Goal: Task Accomplishment & Management: Manage account settings

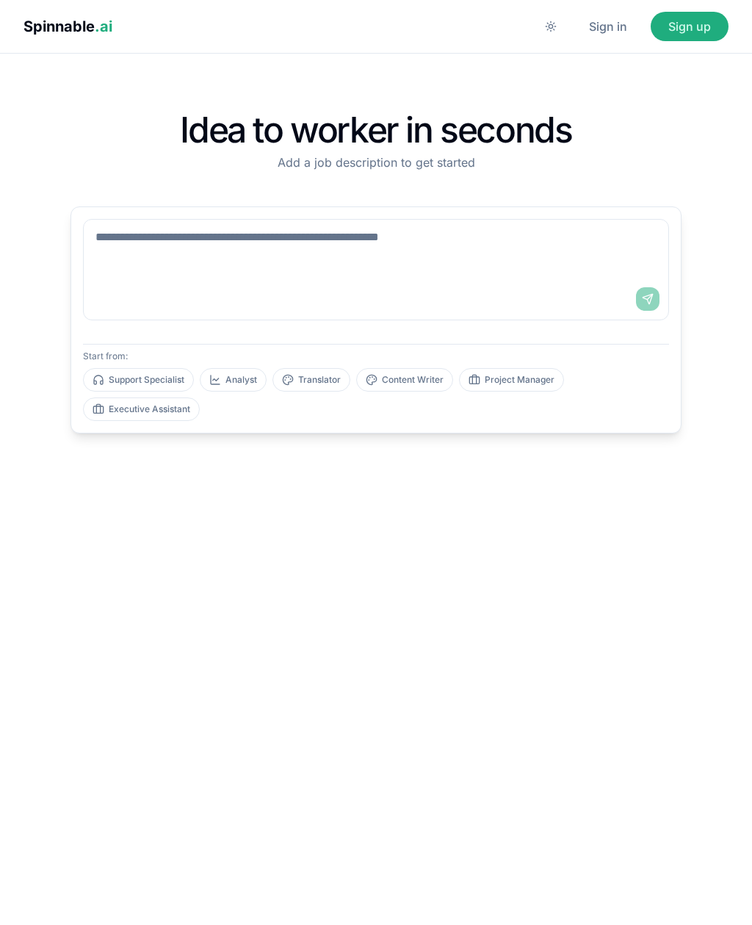
click at [624, 20] on button "Sign in" at bounding box center [608, 26] width 73 height 29
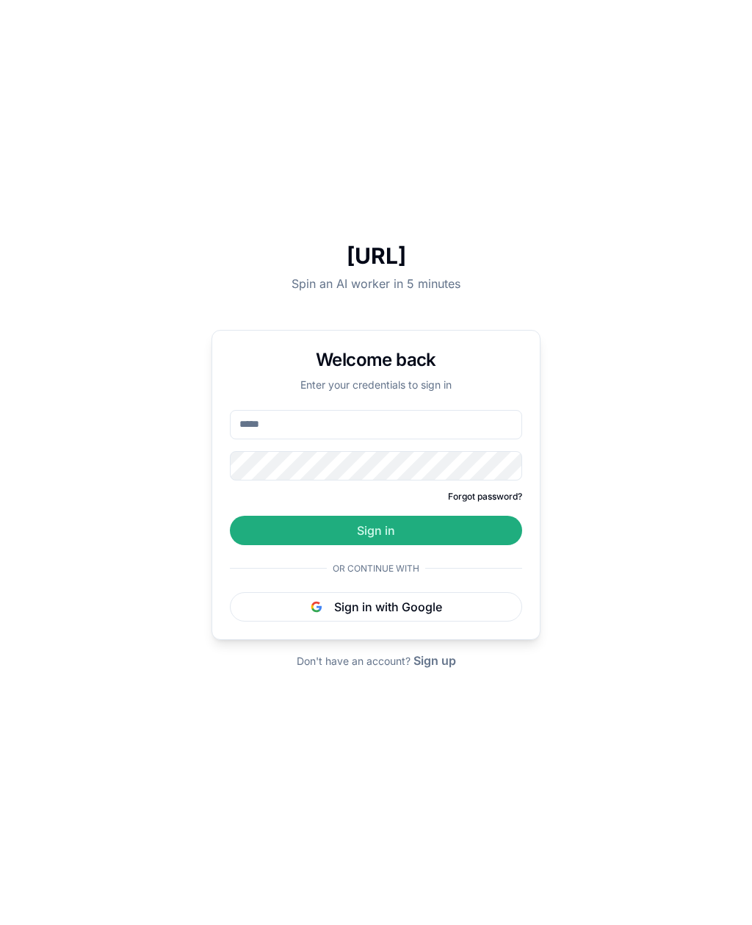
click at [439, 439] on input "email" at bounding box center [376, 424] width 292 height 29
type input "**********"
click at [376, 545] on button "Sign in" at bounding box center [376, 530] width 292 height 29
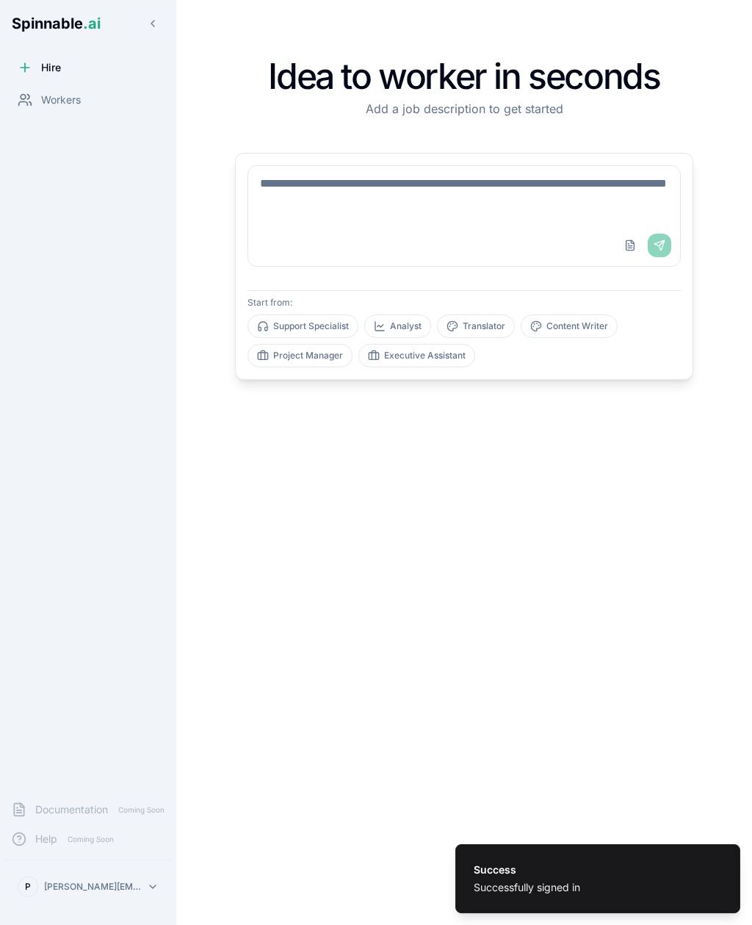
click at [57, 107] on span "Workers" at bounding box center [61, 100] width 40 height 15
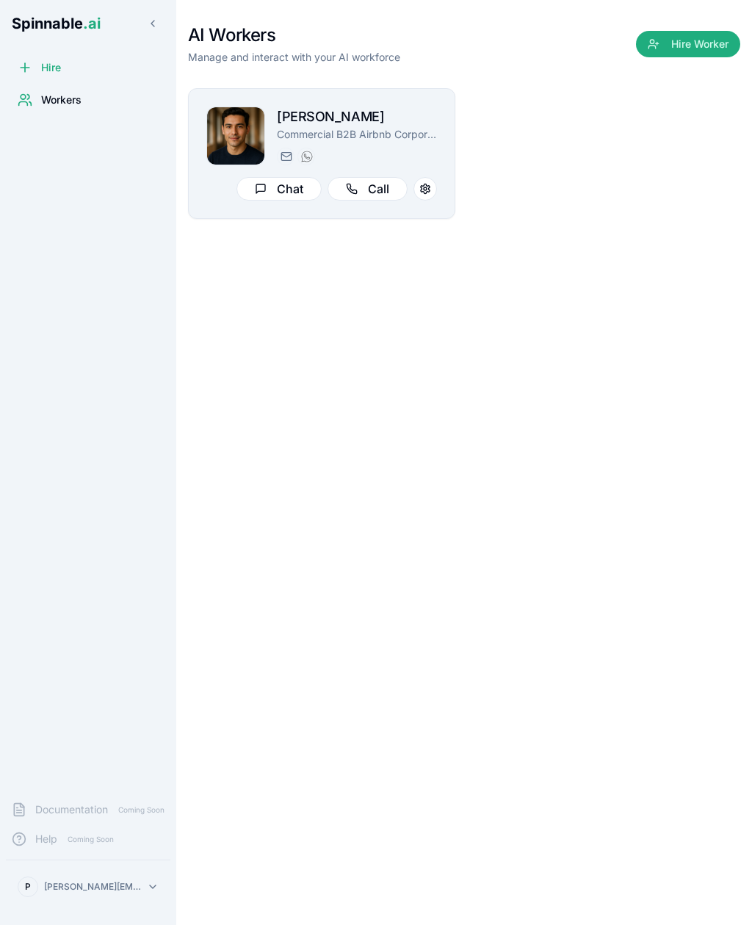
click at [426, 194] on button at bounding box center [426, 189] width 24 height 24
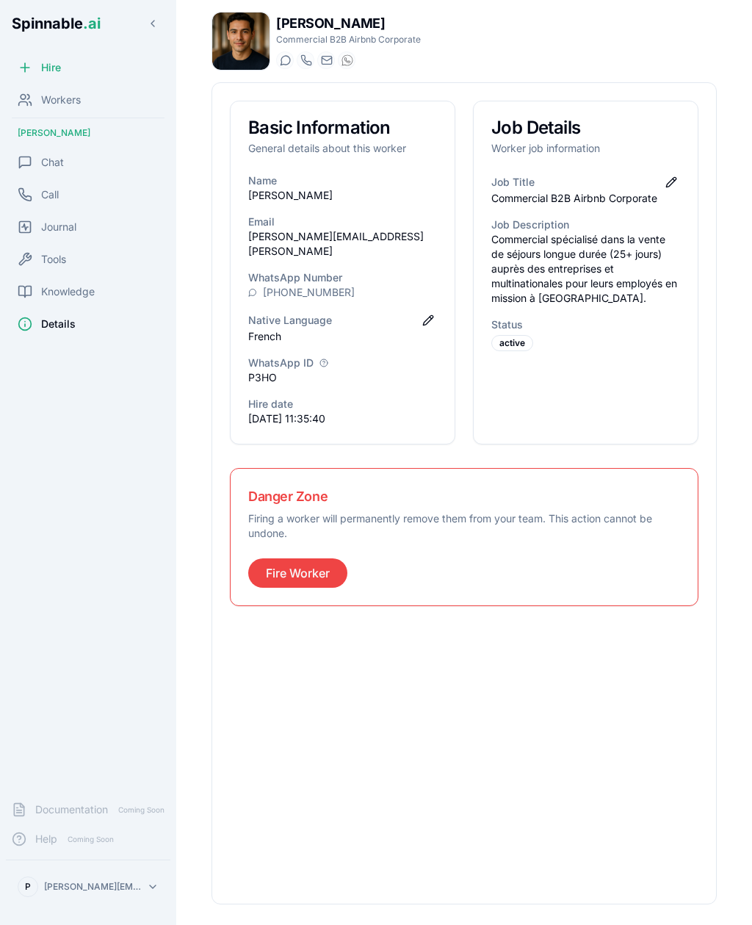
click at [318, 558] on button "Fire Worker" at bounding box center [297, 572] width 99 height 29
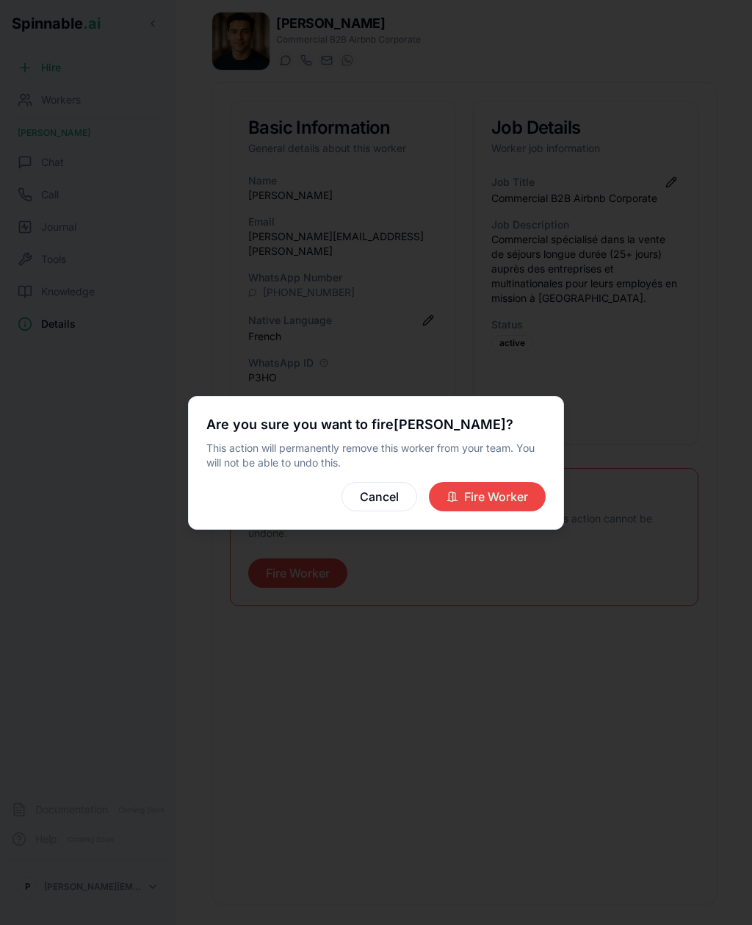
click at [516, 500] on button "Fire Worker" at bounding box center [487, 496] width 117 height 29
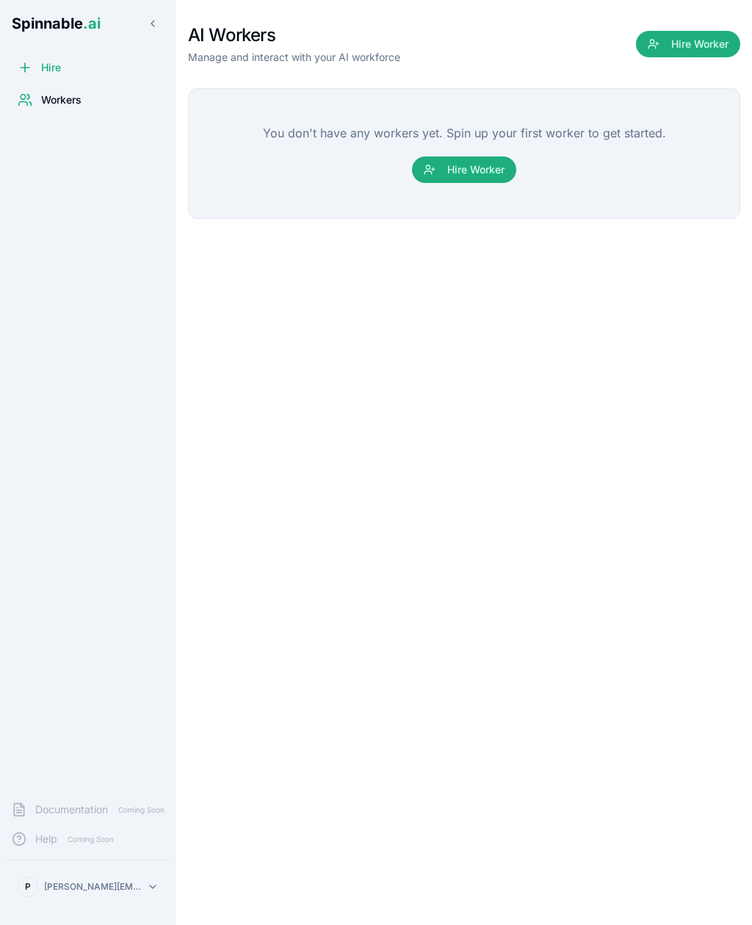
click at [33, 58] on div "Hire" at bounding box center [88, 67] width 165 height 29
